Goal: Navigation & Orientation: Locate item on page

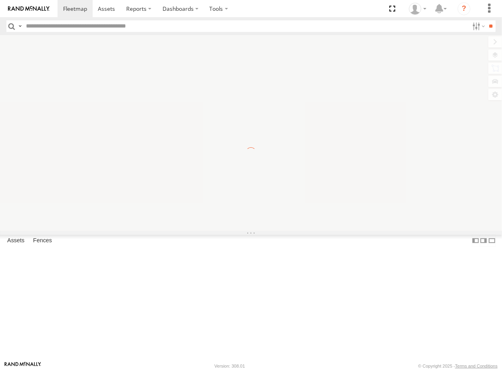
click at [497, 212] on div "To navigate the map with touch gestures double-tap and hold your finger on the …" at bounding box center [251, 133] width 502 height 196
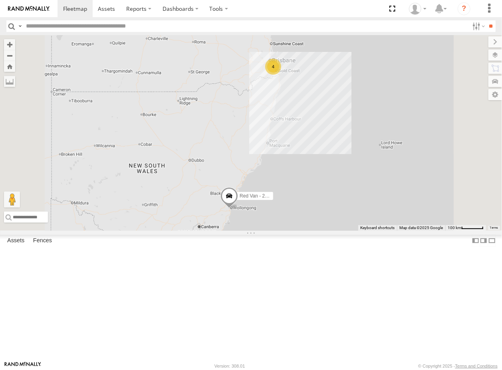
click at [474, 365] on link "Terms and Conditions" at bounding box center [476, 366] width 42 height 5
click at [281, 75] on div "4" at bounding box center [273, 67] width 16 height 16
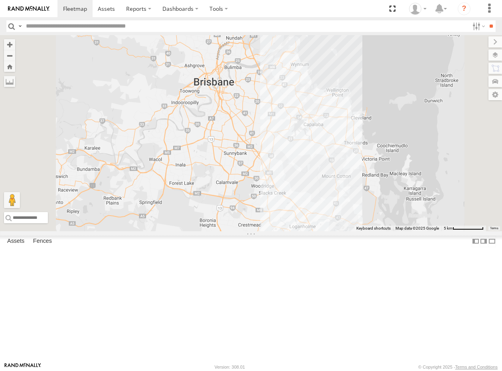
click at [0, 0] on div "Outlander - 005GJ8 All Assets Struddys Yatala Struddys Apparel -27.76375 153.21…" at bounding box center [0, 0] width 0 height 0
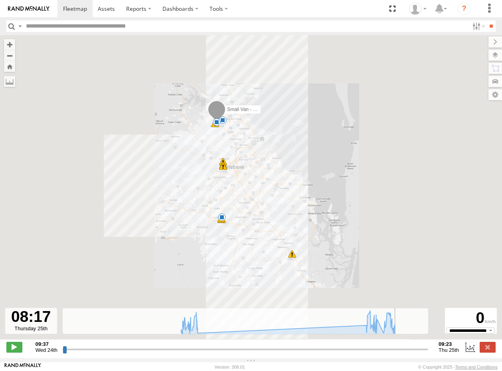
click at [410, 353] on input "range" at bounding box center [246, 349] width 366 height 8
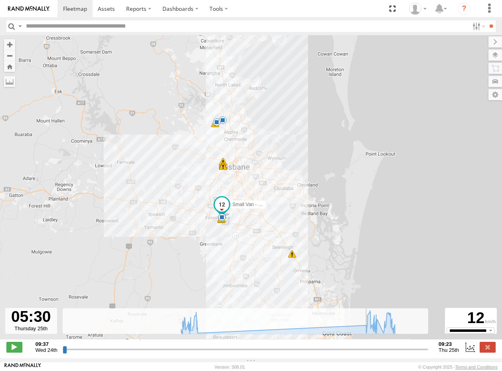
drag, startPoint x: 407, startPoint y: 354, endPoint x: 367, endPoint y: 352, distance: 40.0
click at [367, 352] on input "range" at bounding box center [246, 349] width 366 height 8
click at [364, 351] on input "range" at bounding box center [246, 349] width 366 height 8
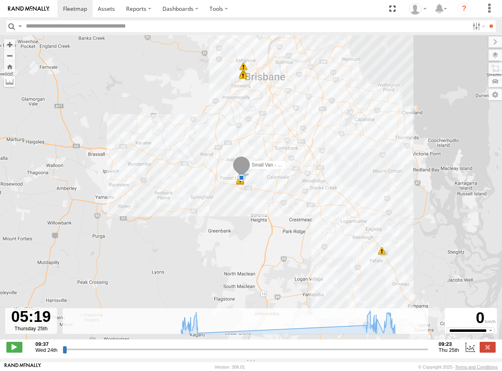
drag, startPoint x: 156, startPoint y: 163, endPoint x: 284, endPoint y: 287, distance: 178.4
click at [285, 287] on div "Small Van - 471 BC3 17:44 Wed 17:47 Wed 17:48 Wed 18:18 Wed 18:18 Wed 18:24 Wed…" at bounding box center [251, 191] width 502 height 313
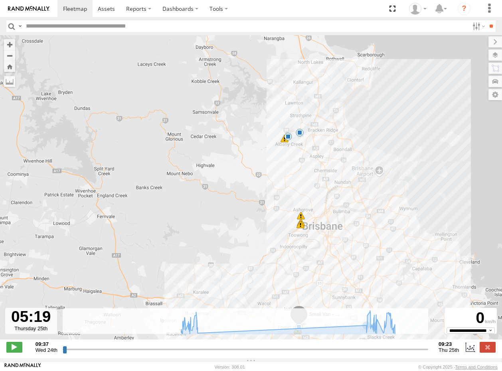
drag, startPoint x: 315, startPoint y: 269, endPoint x: 296, endPoint y: 204, distance: 67.8
click at [296, 203] on div "Small Van - 471 BC3 17:44 Wed 17:47 Wed 17:48 Wed 18:18 Wed 18:18 Wed 18:24 Wed…" at bounding box center [251, 191] width 502 height 313
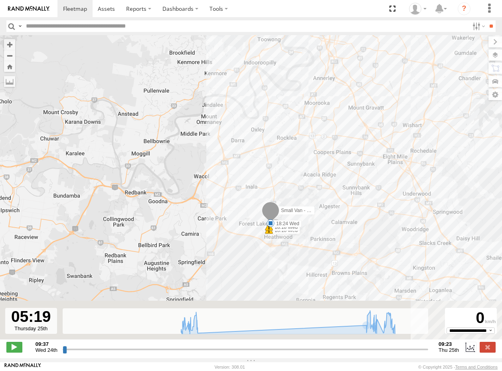
drag, startPoint x: 323, startPoint y: 249, endPoint x: 306, endPoint y: 254, distance: 17.5
click at [296, 193] on div "Small Van - 471 BC3 17:44 Wed 17:47 Wed 17:48 Wed 18:18 Wed 18:18 Wed 18:24 Wed…" at bounding box center [251, 191] width 502 height 313
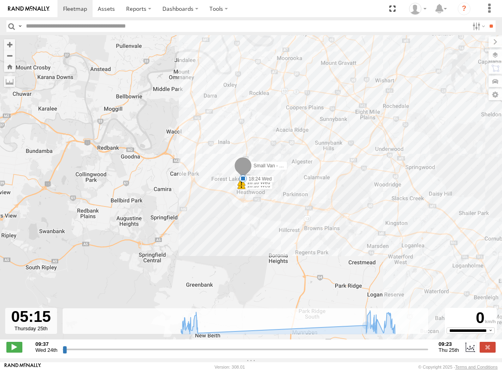
click at [363, 353] on input "range" at bounding box center [246, 349] width 366 height 8
click at [365, 353] on input "range" at bounding box center [246, 349] width 366 height 8
click at [367, 353] on input "range" at bounding box center [246, 349] width 366 height 8
click at [366, 353] on input "range" at bounding box center [246, 349] width 366 height 8
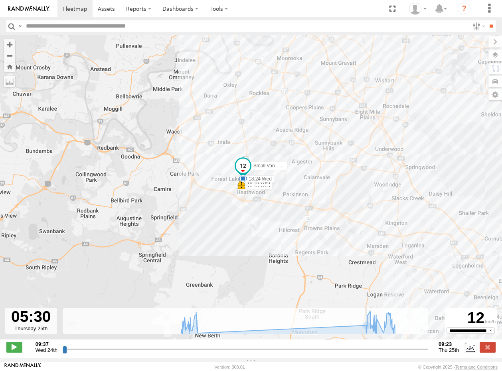
click at [367, 353] on input "range" at bounding box center [246, 349] width 366 height 8
click at [367, 352] on input "range" at bounding box center [246, 349] width 366 height 8
type input "**********"
click at [367, 353] on input "range" at bounding box center [246, 349] width 366 height 8
click at [146, 367] on footer "Rand McNally Version: 308.01 © Copyright 2025 - Terms and Conditions" at bounding box center [251, 366] width 502 height 9
